Goal: Information Seeking & Learning: Learn about a topic

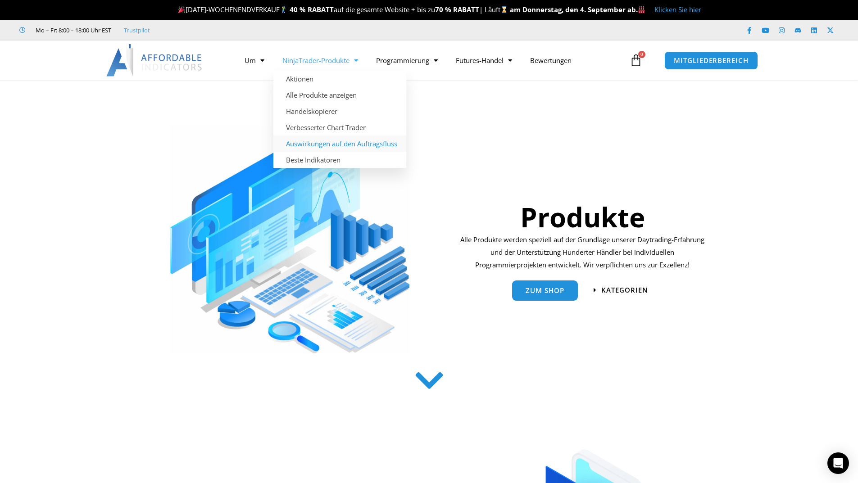
click at [331, 143] on font "Auswirkungen auf den Auftragsfluss" at bounding box center [341, 143] width 111 height 9
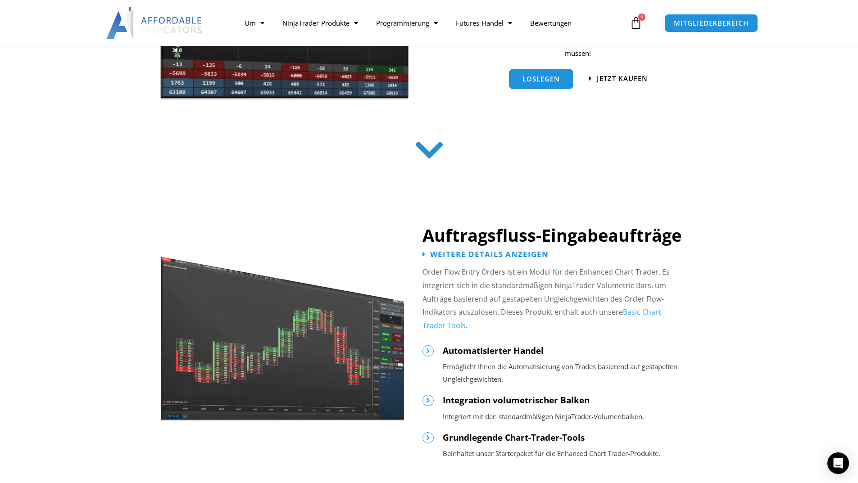
scroll to position [360, 0]
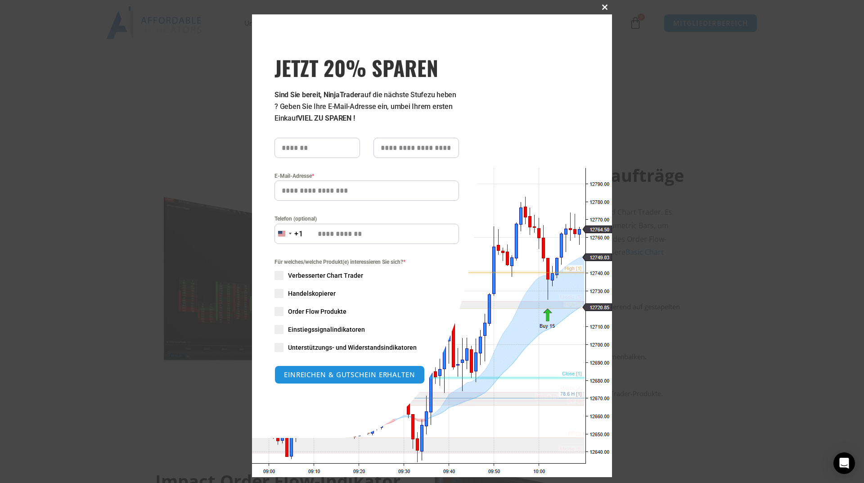
click at [600, 5] on span at bounding box center [605, 7] width 14 height 5
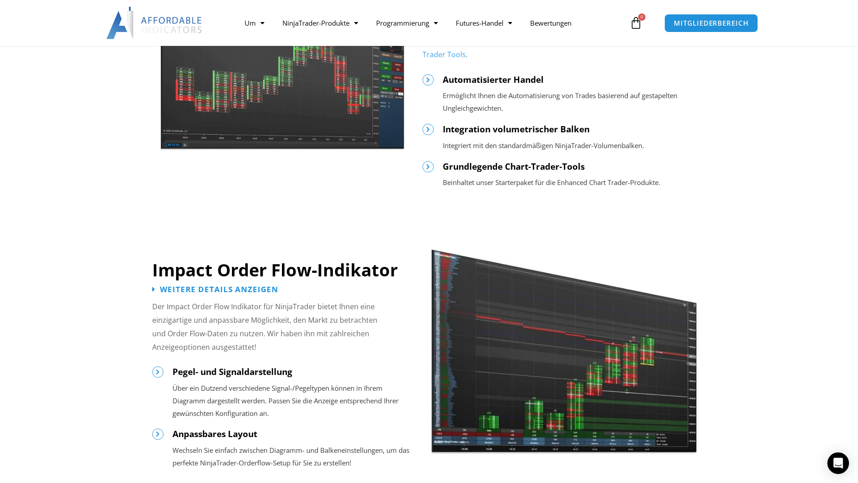
scroll to position [630, 0]
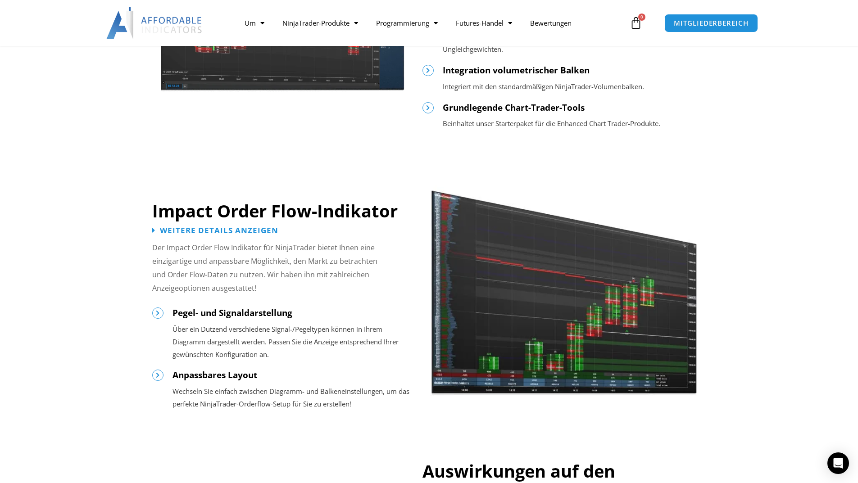
click at [199, 236] on div "Weitere Details anzeigen" at bounding box center [215, 231] width 126 height 13
click at [204, 232] on font "Weitere Details anzeigen" at bounding box center [219, 229] width 130 height 11
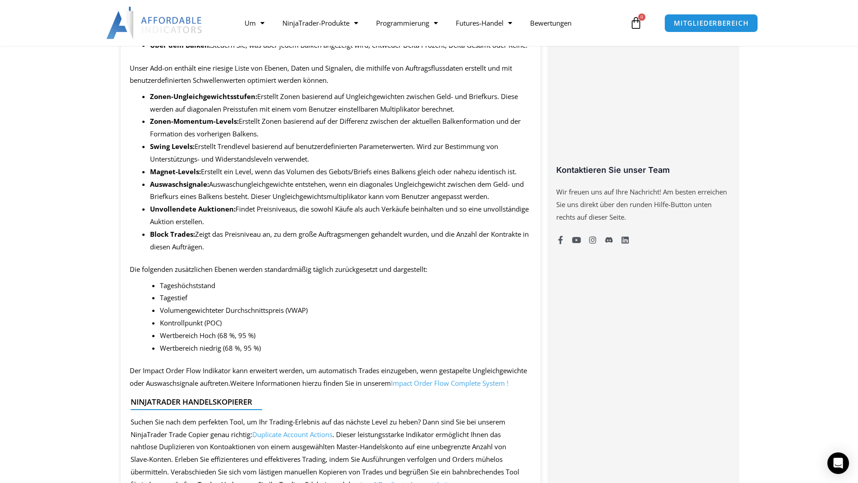
scroll to position [630, 0]
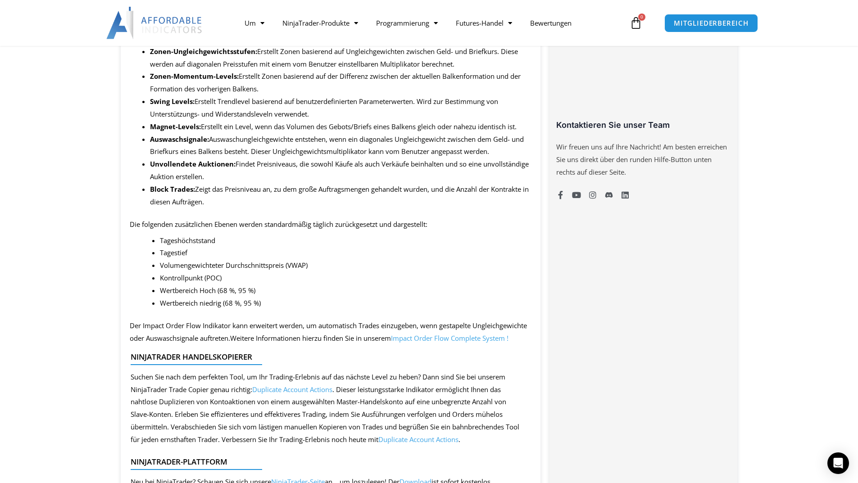
click at [503, 343] on font "Impact Order Flow Complete System !" at bounding box center [450, 338] width 118 height 9
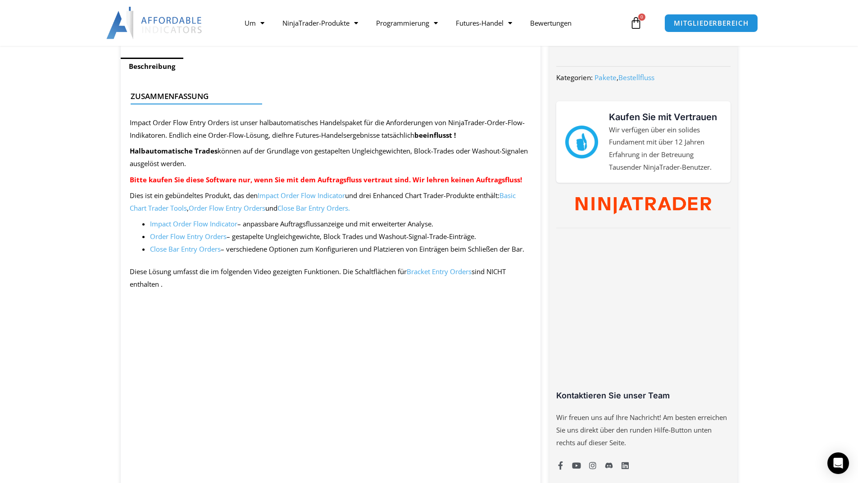
scroll to position [360, 0]
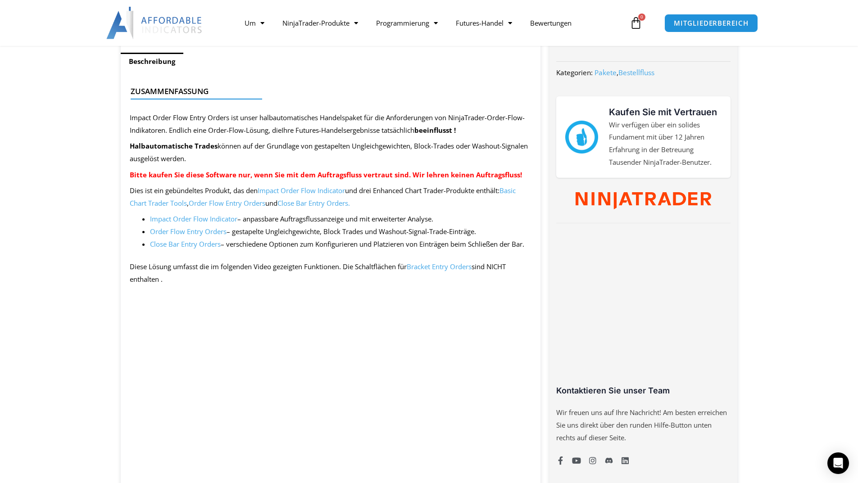
click at [191, 232] on font "Order Flow Entry Orders" at bounding box center [188, 231] width 77 height 9
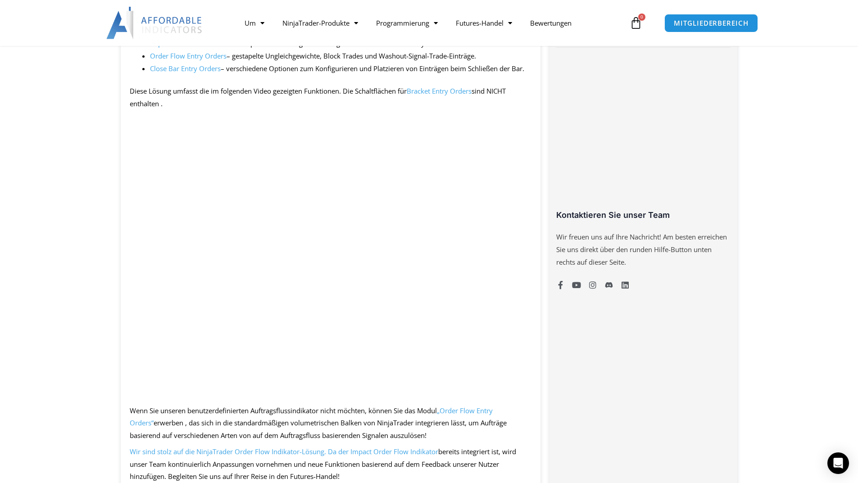
scroll to position [540, 0]
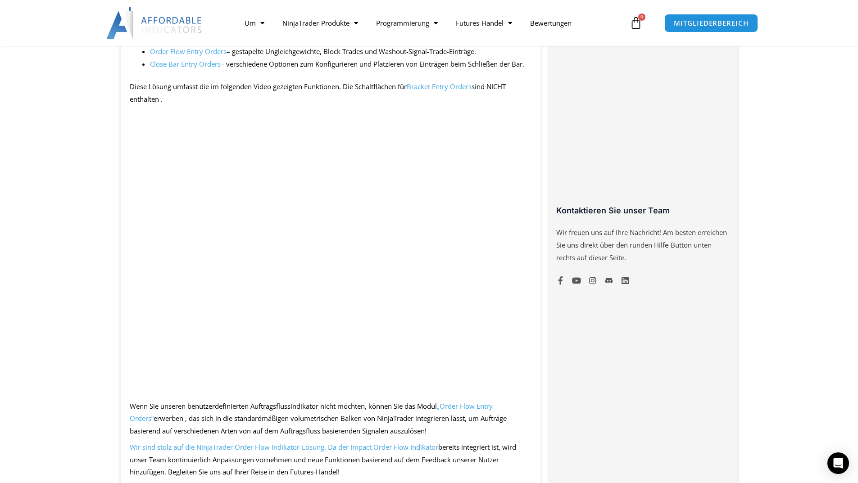
click at [438, 88] on font "Bracket Entry Orders" at bounding box center [439, 86] width 65 height 9
click at [438, 86] on font "Bracket Entry Orders" at bounding box center [439, 86] width 65 height 9
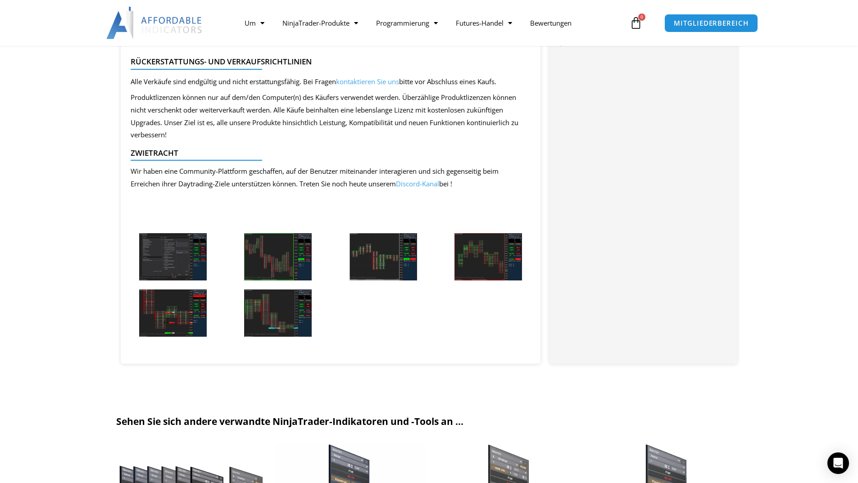
scroll to position [810, 0]
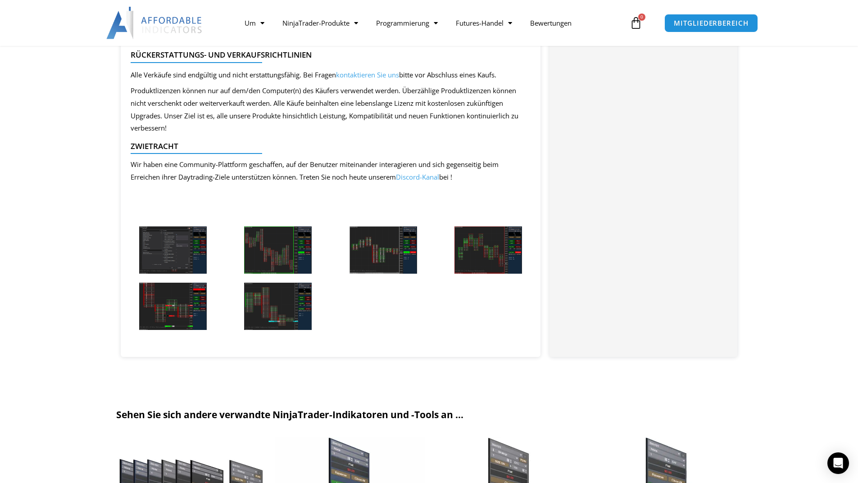
click at [188, 241] on img at bounding box center [173, 249] width 68 height 47
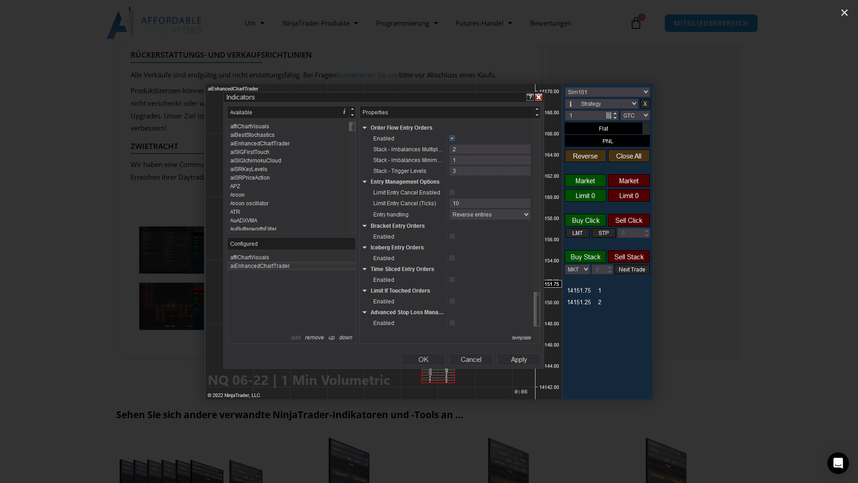
click at [794, 243] on icon "Nächste Folie" at bounding box center [793, 241] width 11 height 11
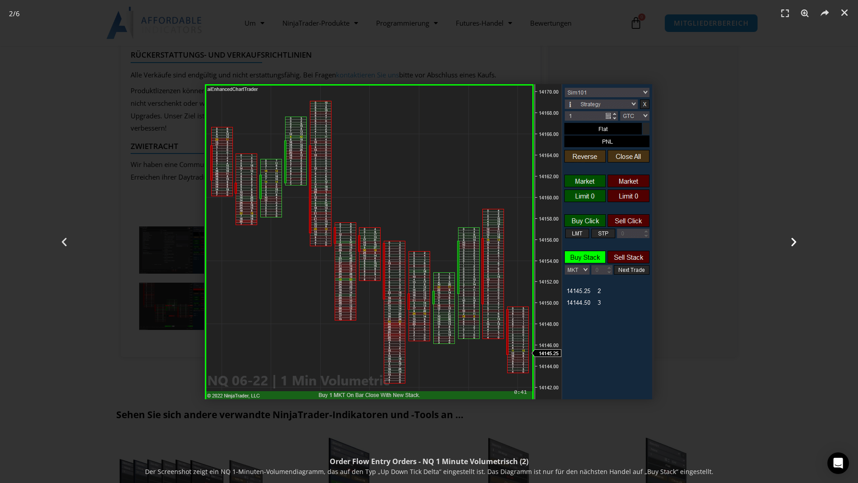
click at [793, 242] on icon "Nächste Folie" at bounding box center [793, 241] width 11 height 11
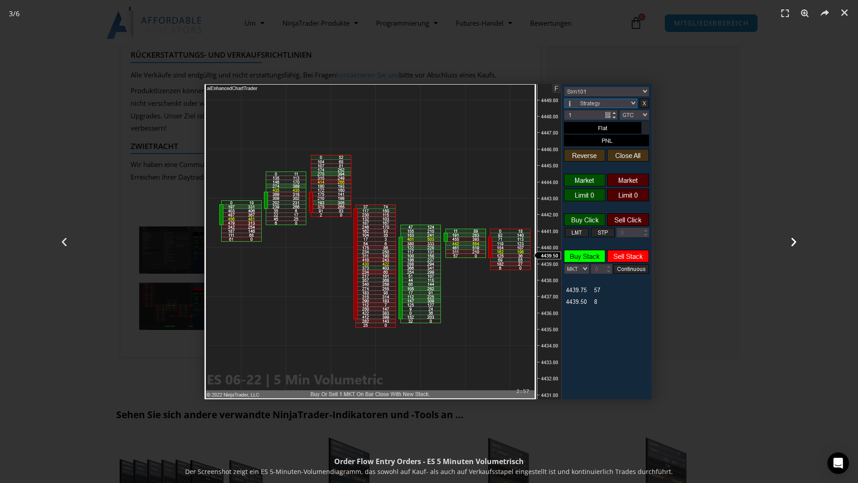
click at [793, 242] on icon "Nächste Folie" at bounding box center [793, 241] width 11 height 11
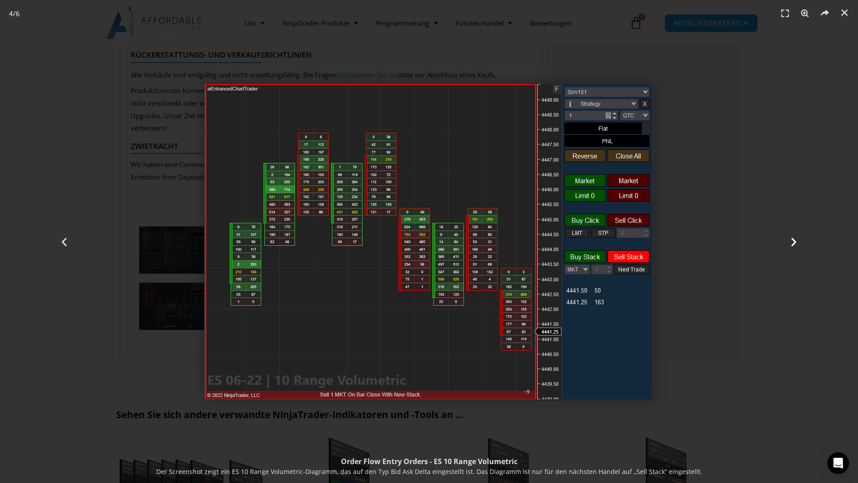
click at [793, 242] on icon "Nächste Folie" at bounding box center [793, 241] width 11 height 11
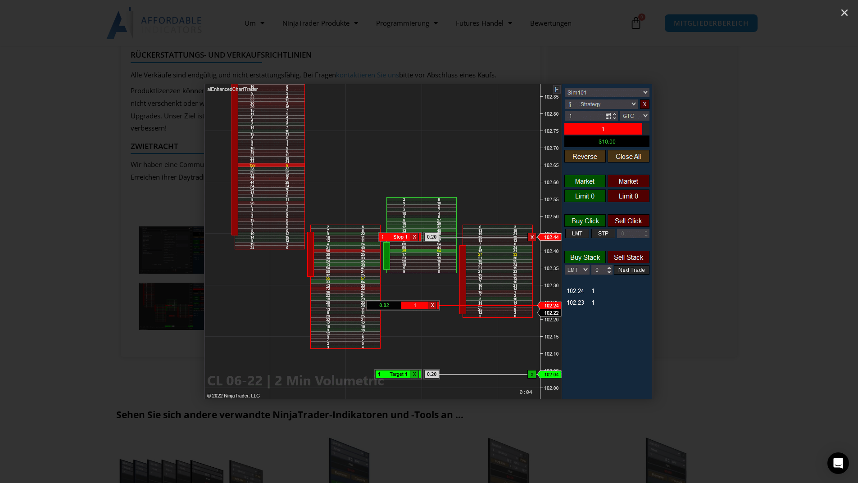
click at [793, 242] on icon "Nächste Folie" at bounding box center [793, 241] width 11 height 11
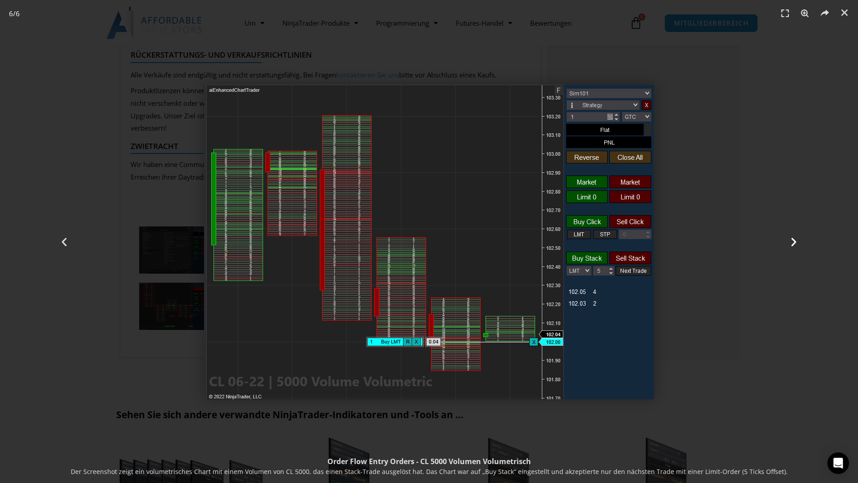
click at [793, 242] on icon "Nächste Folie" at bounding box center [793, 241] width 11 height 11
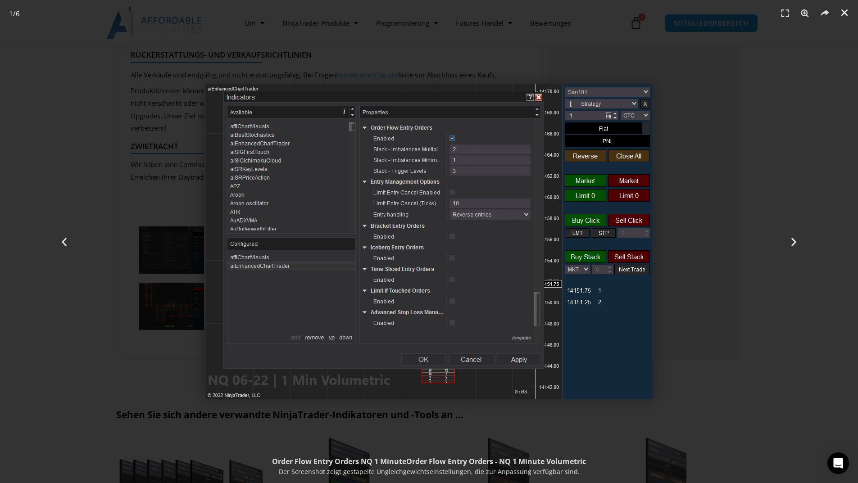
click at [846, 7] on link "Schließen (Esc)" at bounding box center [844, 13] width 14 height 14
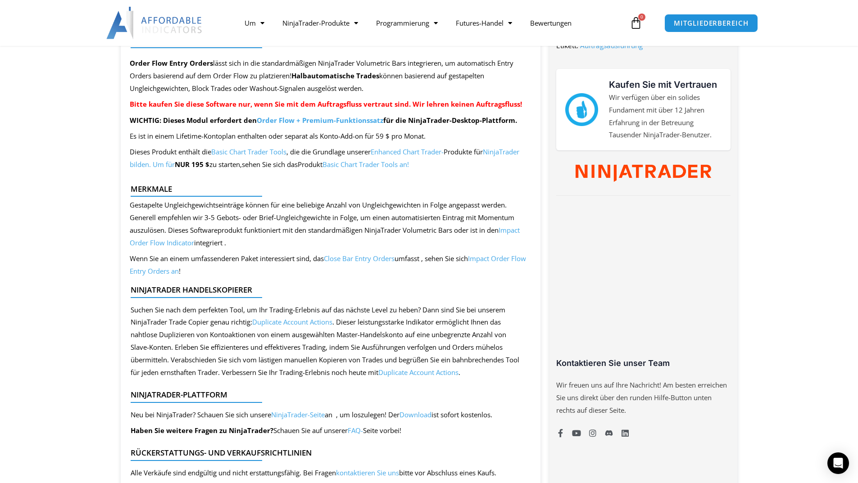
scroll to position [360, 0]
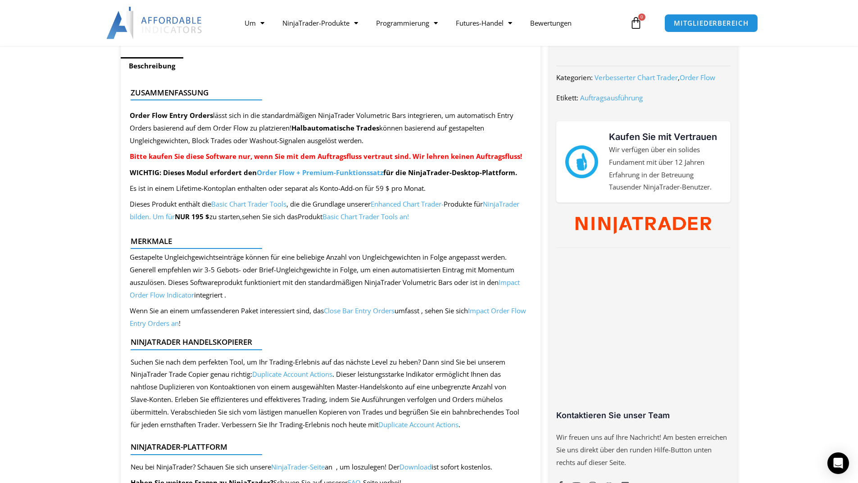
click at [359, 174] on font "Order Flow + Premium-Funktionssatz" at bounding box center [320, 172] width 127 height 9
click at [447, 425] on div "NinjaTrader-Plattform Neu bei NinjaTrader? Schauen Sie sich unsere NinjaTrader-…" at bounding box center [331, 461] width 402 height 72
click at [276, 378] on font "Duplicate Account Actions" at bounding box center [292, 374] width 80 height 9
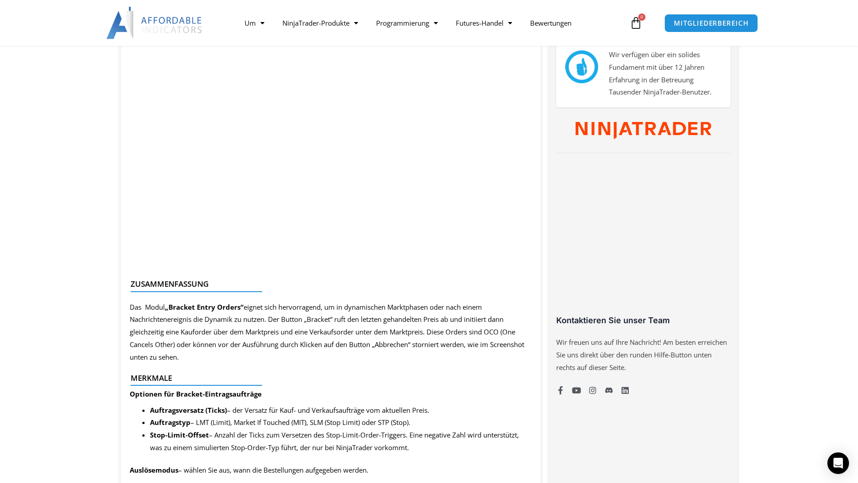
scroll to position [450, 0]
